Goal: Check status: Check status

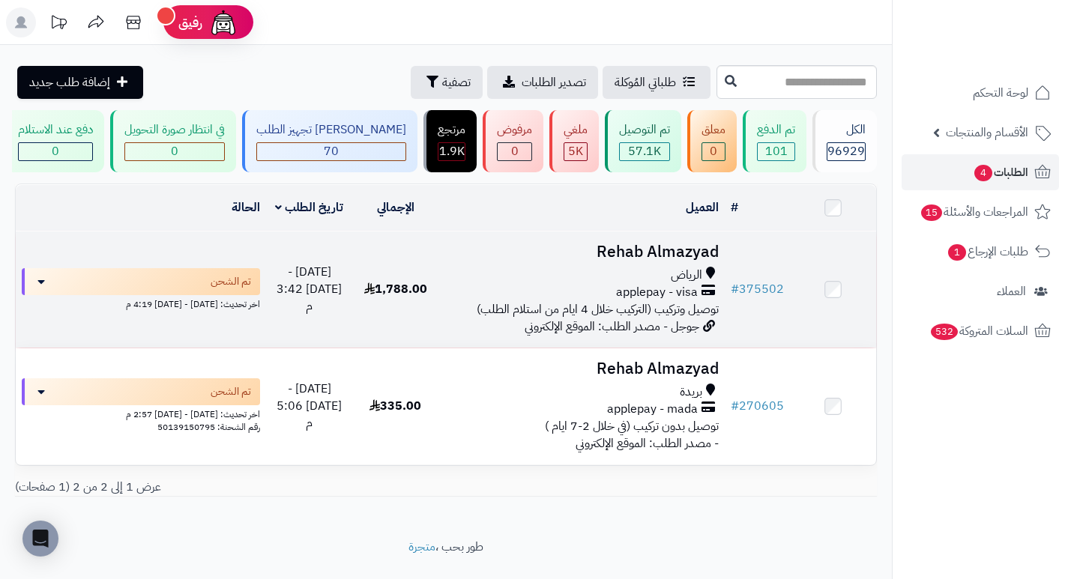
click at [666, 261] on h3 "Rehab Almazyad" at bounding box center [582, 252] width 274 height 17
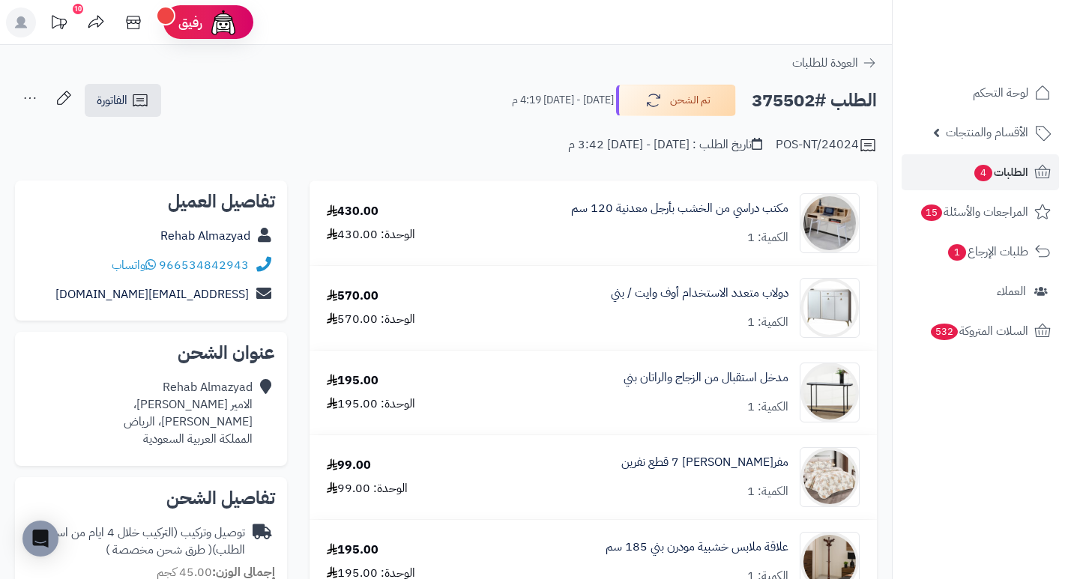
click at [787, 103] on h2 "الطلب #375502" at bounding box center [814, 100] width 125 height 31
copy h2 "375502"
drag, startPoint x: 502, startPoint y: 162, endPoint x: 461, endPoint y: 158, distance: 40.7
click at [461, 158] on div "**********" at bounding box center [446, 126] width 892 height 86
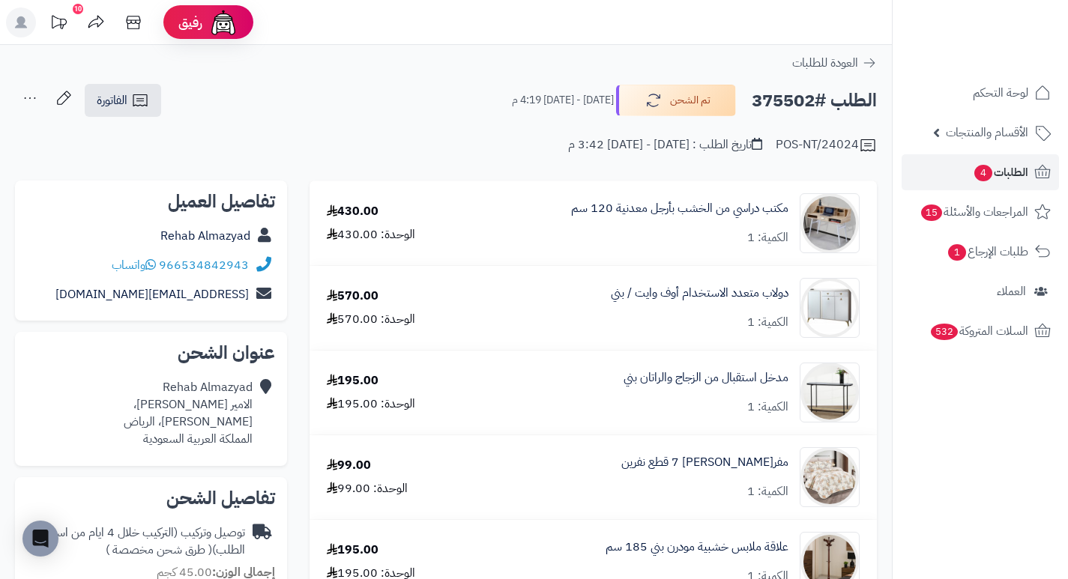
scroll to position [150, 0]
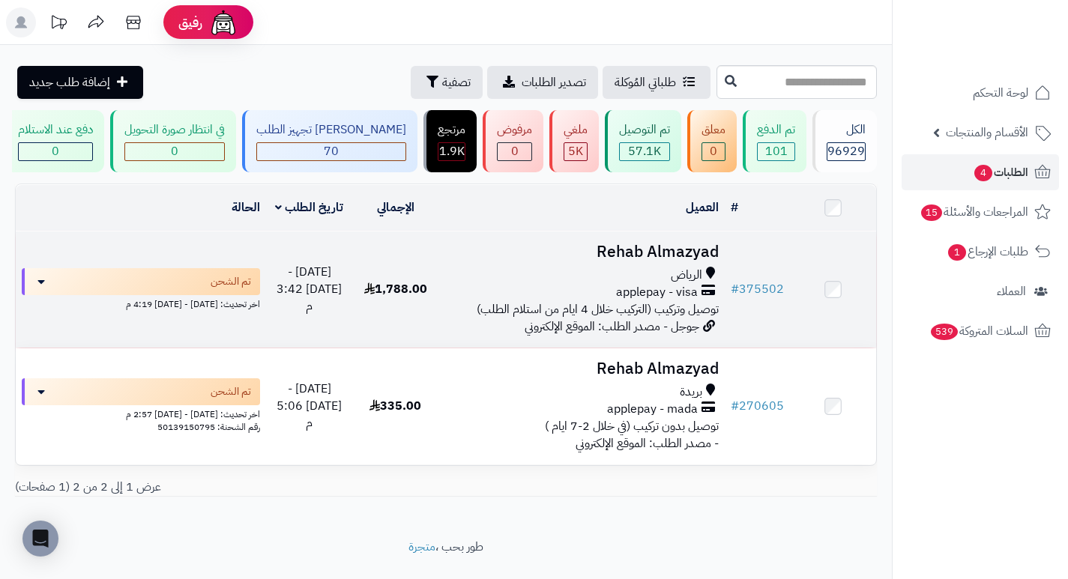
click at [644, 261] on h3 "Rehab Almazyad" at bounding box center [582, 252] width 274 height 17
